Goal: Use online tool/utility: Utilize a website feature to perform a specific function

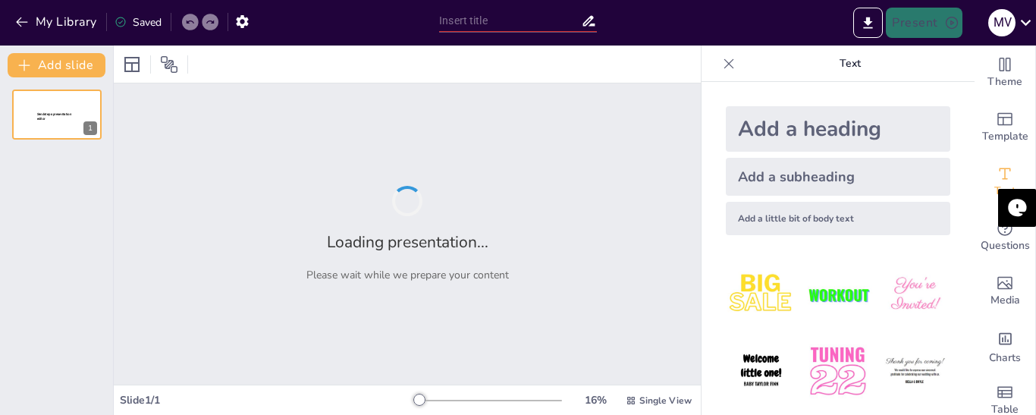
type input "[PERSON_NAME] 3rd Law: The Ultimate Tug-of-War Champion!"
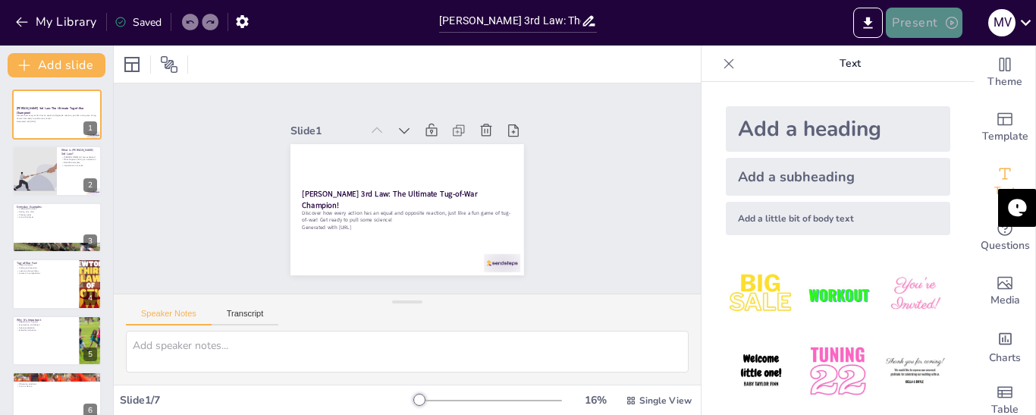
click at [932, 27] on button "Present" at bounding box center [924, 23] width 76 height 30
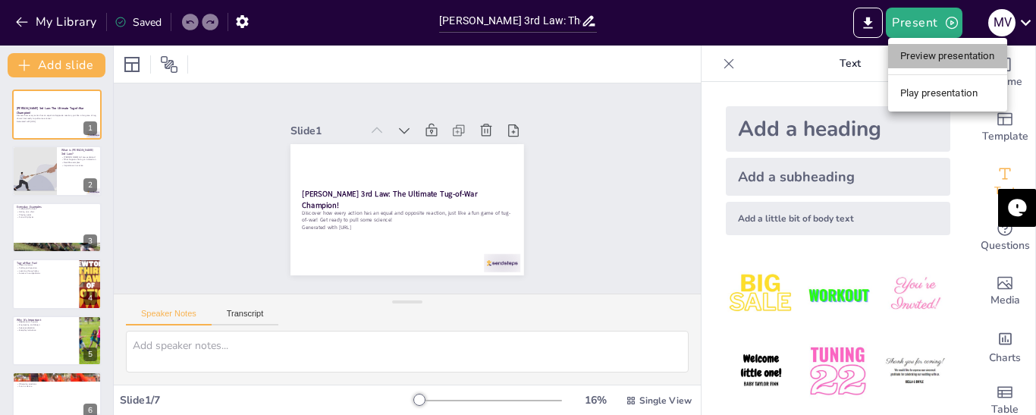
click at [932, 55] on li "Preview presentation" at bounding box center [947, 56] width 119 height 24
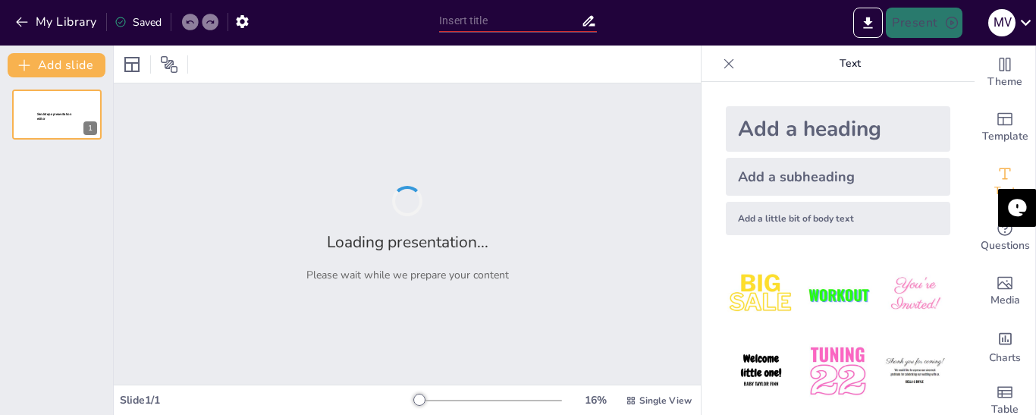
type input "[PERSON_NAME] 3rd Law: The Ultimate Tug-of-War Champion!"
